Goal: Transaction & Acquisition: Book appointment/travel/reservation

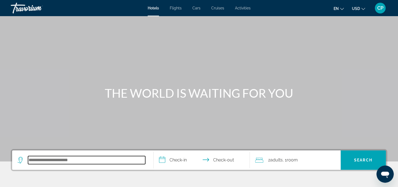
click at [81, 159] on input "Search hotel destination" at bounding box center [86, 160] width 117 height 8
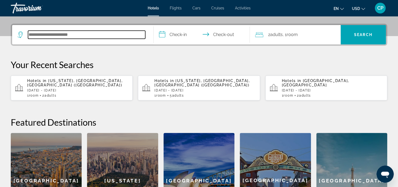
scroll to position [131, 0]
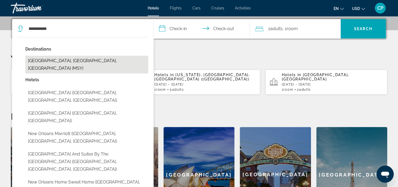
click at [78, 60] on button "[GEOGRAPHIC_DATA], [GEOGRAPHIC_DATA], [GEOGRAPHIC_DATA] (MSY)" at bounding box center [86, 65] width 123 height 18
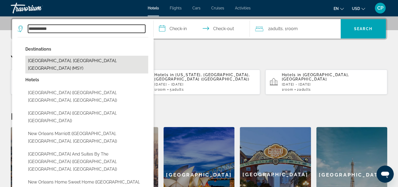
type input "**********"
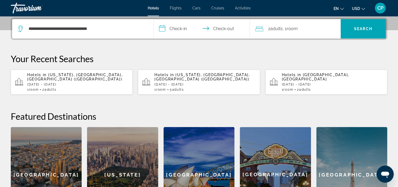
drag, startPoint x: 162, startPoint y: 30, endPoint x: 179, endPoint y: 41, distance: 20.2
click at [179, 41] on div "**********" at bounding box center [199, 120] width 398 height 205
click at [241, 9] on span "Activities" at bounding box center [243, 8] width 16 height 4
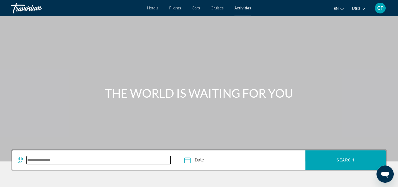
click at [76, 163] on input "Search destination" at bounding box center [99, 160] width 144 height 8
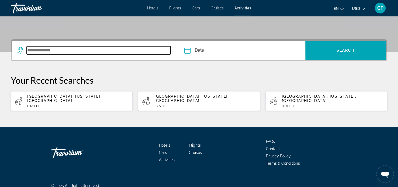
scroll to position [111, 0]
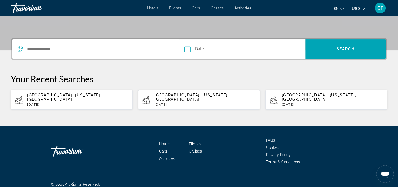
click at [97, 98] on div "[GEOGRAPHIC_DATA], [US_STATE], [GEOGRAPHIC_DATA] [DATE]" at bounding box center [77, 100] width 101 height 14
type input "**********"
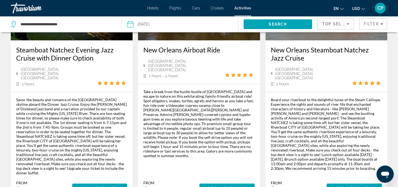
scroll to position [108, 0]
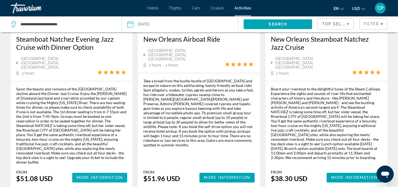
click at [96, 176] on span "More Information" at bounding box center [100, 178] width 47 height 4
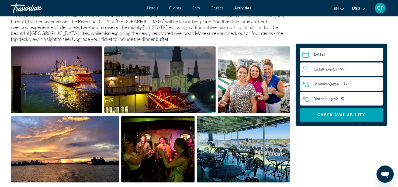
scroll to position [216, 0]
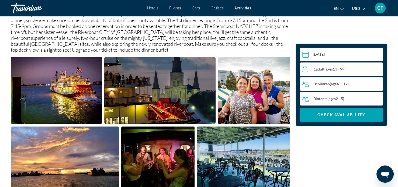
click at [342, 56] on input "Main content" at bounding box center [343, 55] width 86 height 15
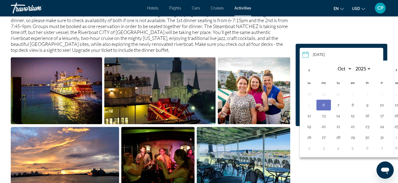
click at [323, 105] on button "6" at bounding box center [323, 105] width 9 height 8
type input "**********"
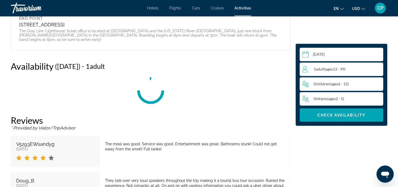
scroll to position [913, 0]
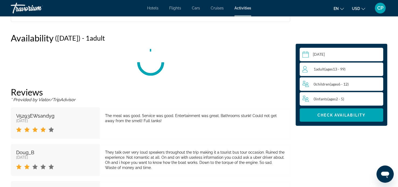
click at [334, 69] on span "( ages [DEMOGRAPHIC_DATA])" at bounding box center [334, 69] width 21 height 5
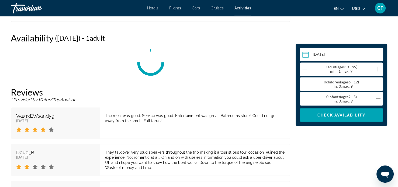
click at [378, 68] on icon "Increment adults" at bounding box center [377, 69] width 5 height 5
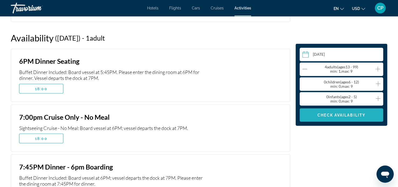
click at [349, 114] on span "Check Availability" at bounding box center [341, 115] width 48 height 4
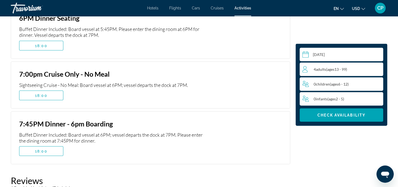
scroll to position [967, 0]
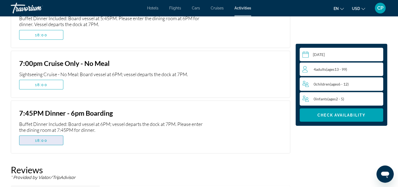
click at [50, 139] on span "Main content" at bounding box center [41, 140] width 44 height 13
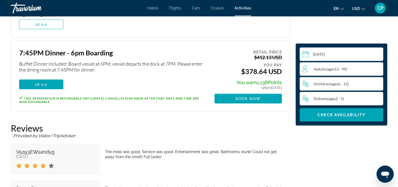
scroll to position [1019, 0]
